Goal: Task Accomplishment & Management: Use online tool/utility

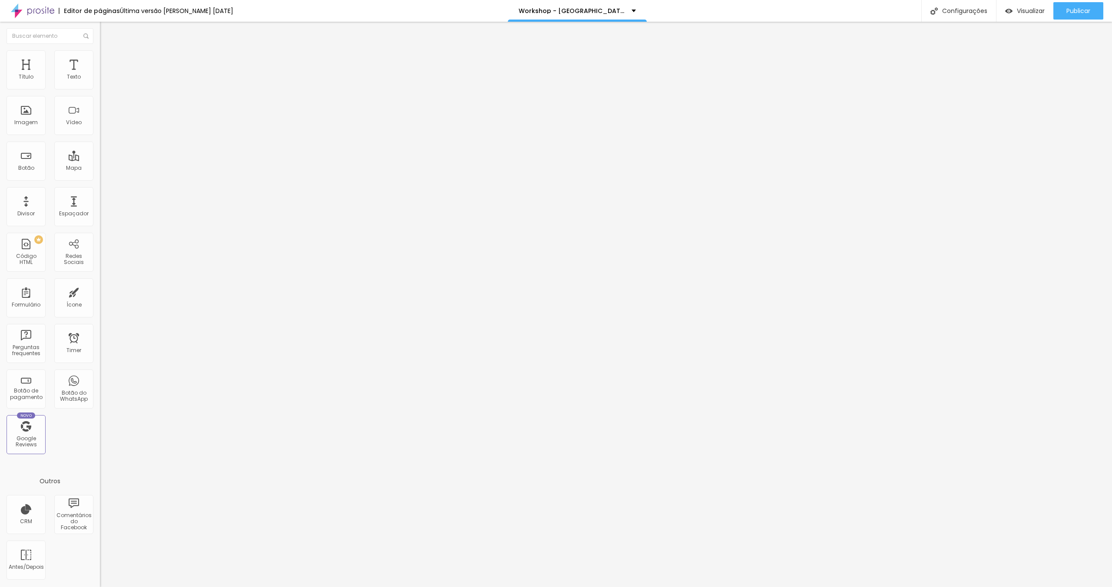
click at [100, 59] on li "Avançado" at bounding box center [150, 63] width 100 height 9
click at [100, 434] on div at bounding box center [150, 468] width 100 height 68
click at [1022, 7] on span "Visualizar" at bounding box center [1031, 10] width 28 height 7
click at [100, 434] on div "position : fixed ; background-color : #fff ;" at bounding box center [150, 468] width 100 height 68
click at [100, 56] on ul "Conteúdo Estilo Avançado" at bounding box center [150, 55] width 100 height 26
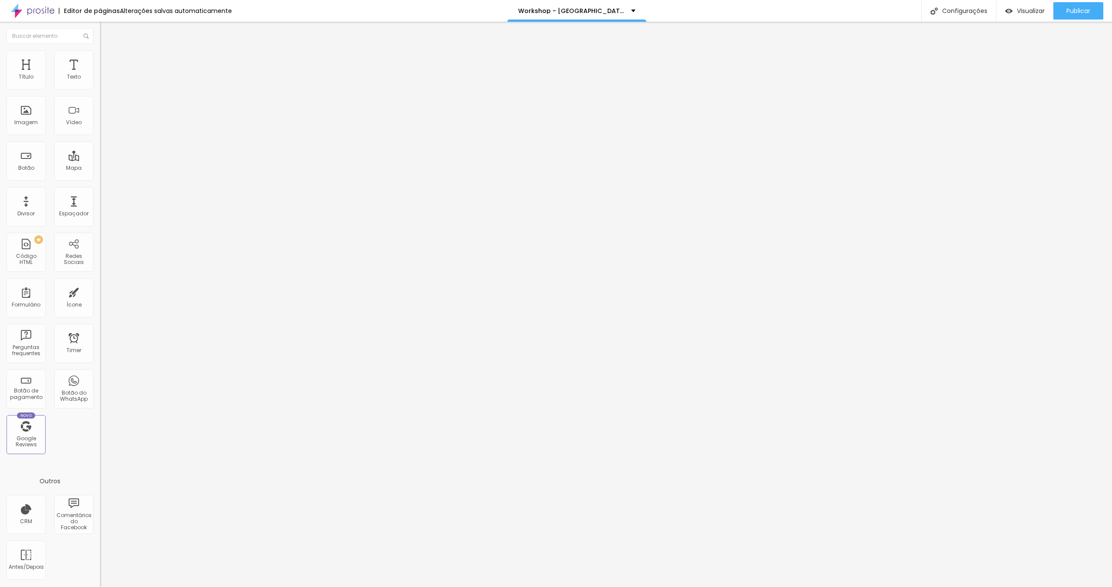
click at [108, 61] on span "Avançado" at bounding box center [122, 64] width 29 height 7
type input "141"
type input "176"
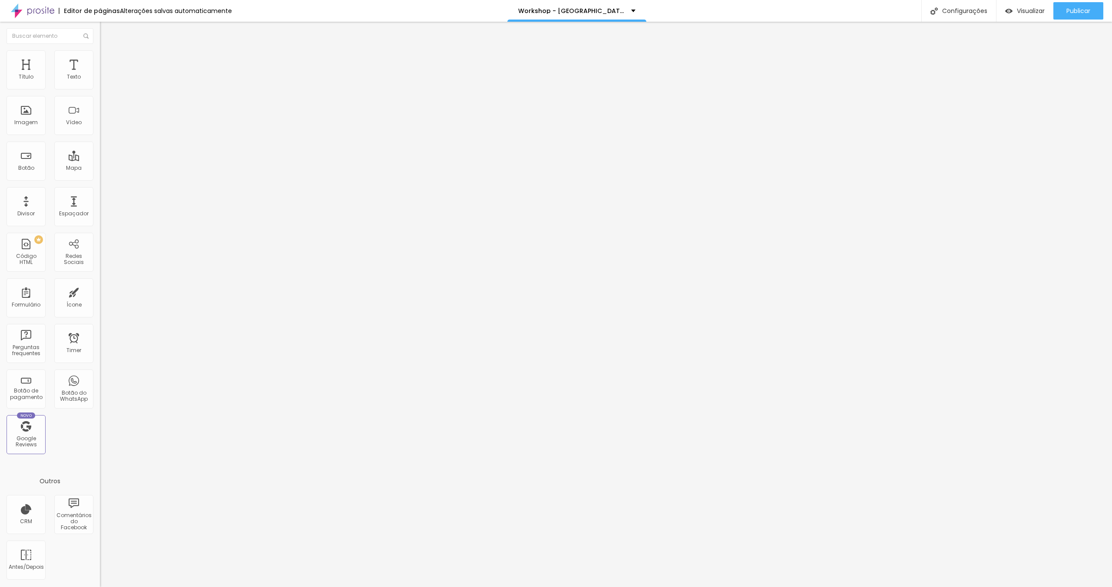
type input "190"
type input "197"
type input "201"
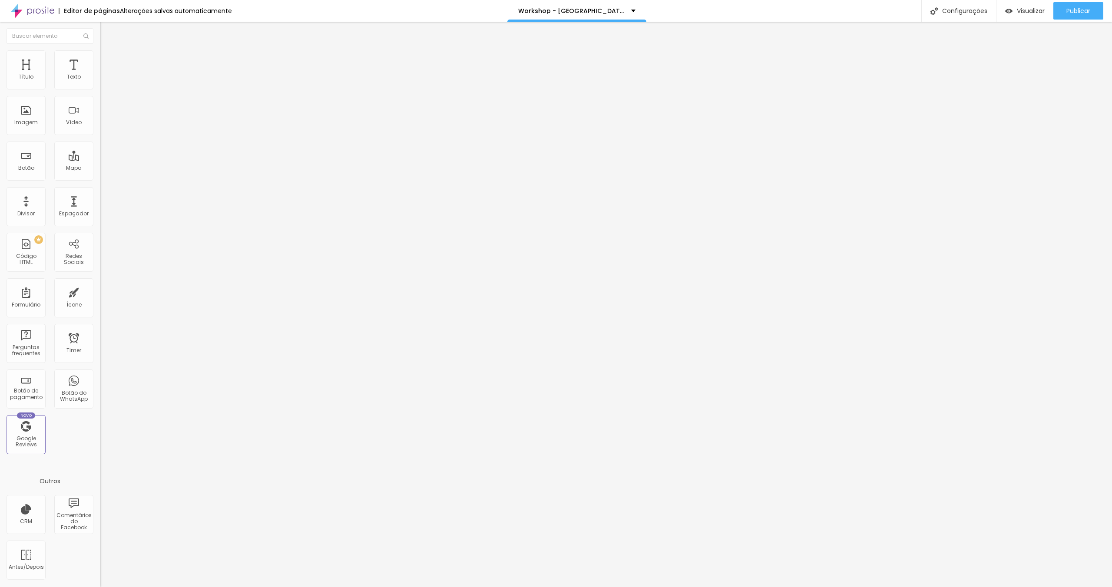
type input "201"
type input "215"
type input "222"
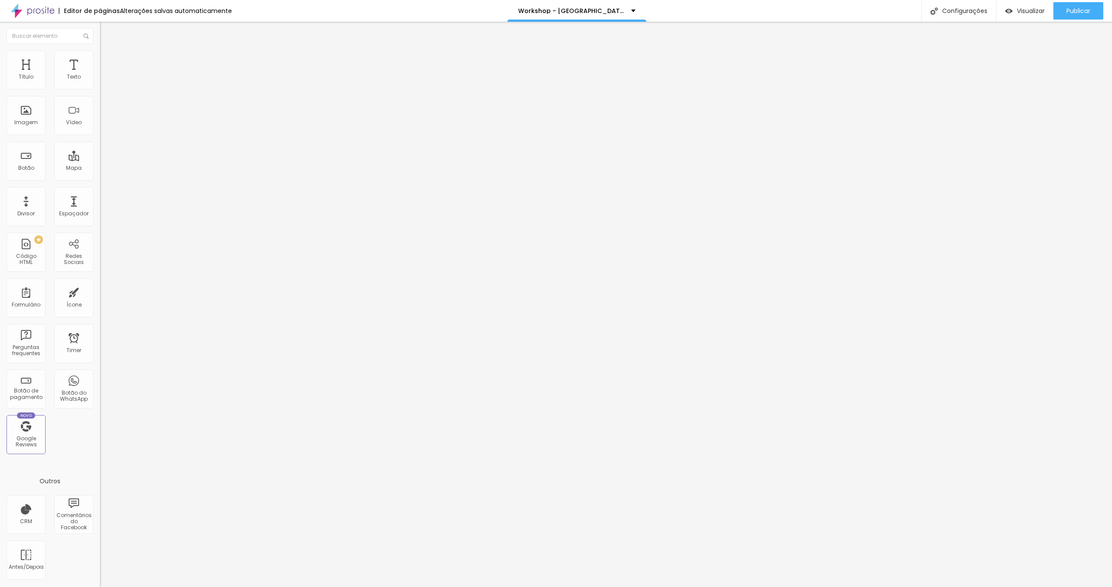
type input "208"
type input "194"
type input "190"
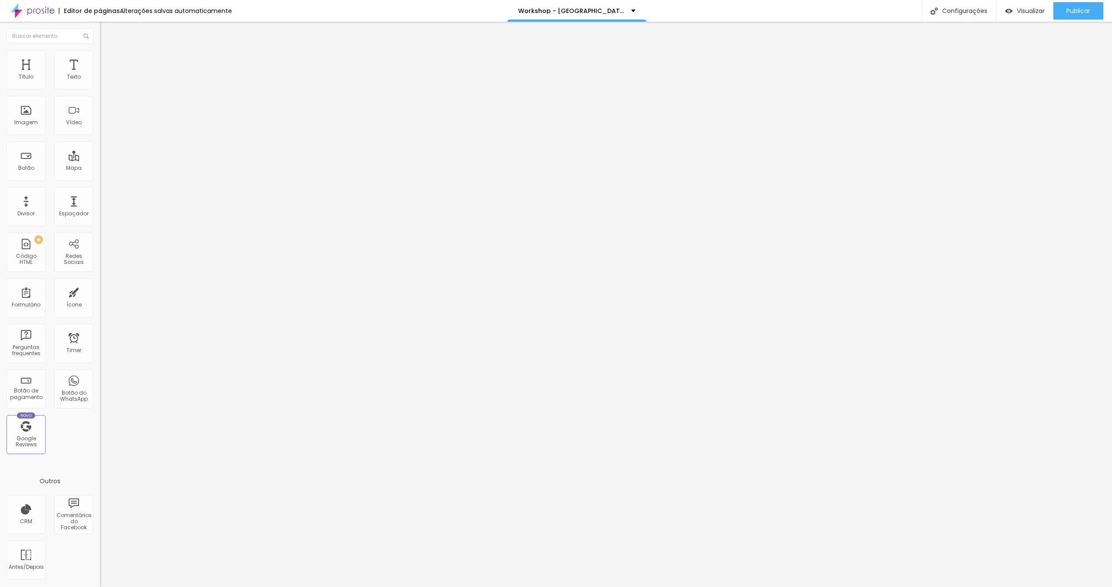
type input "190"
type input "187"
click at [100, 291] on input "range" at bounding box center [128, 294] width 56 height 7
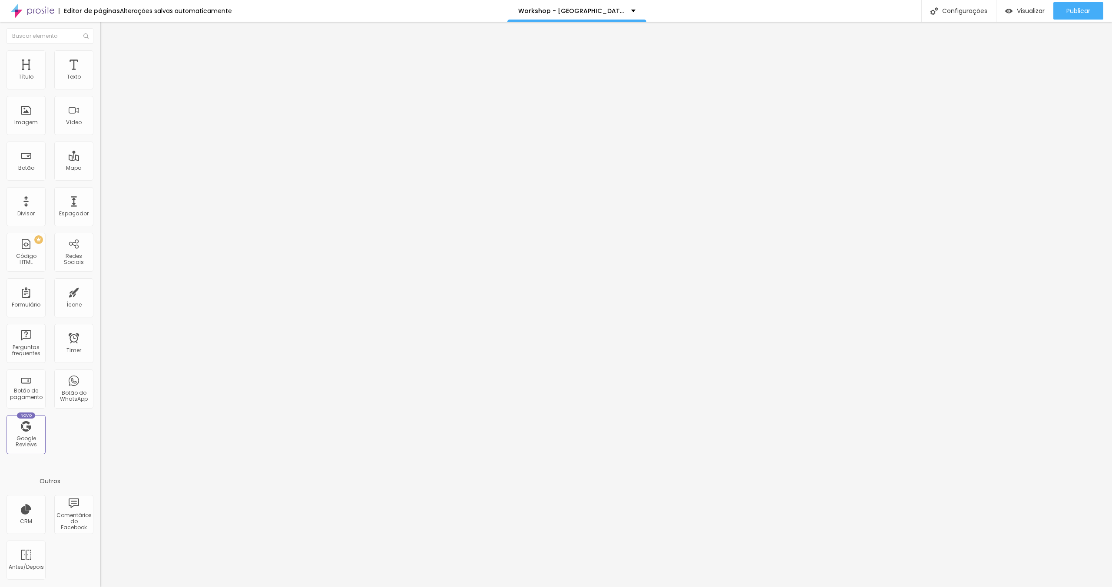
click at [100, 59] on img at bounding box center [104, 63] width 8 height 8
click at [100, 53] on ul "Conteúdo Estilo Avançado" at bounding box center [150, 55] width 100 height 26
click at [100, 55] on ul "Conteúdo Estilo Avançado" at bounding box center [150, 55] width 100 height 26
click at [1031, 8] on span "Visualizar" at bounding box center [1031, 10] width 28 height 7
